Goal: Transaction & Acquisition: Purchase product/service

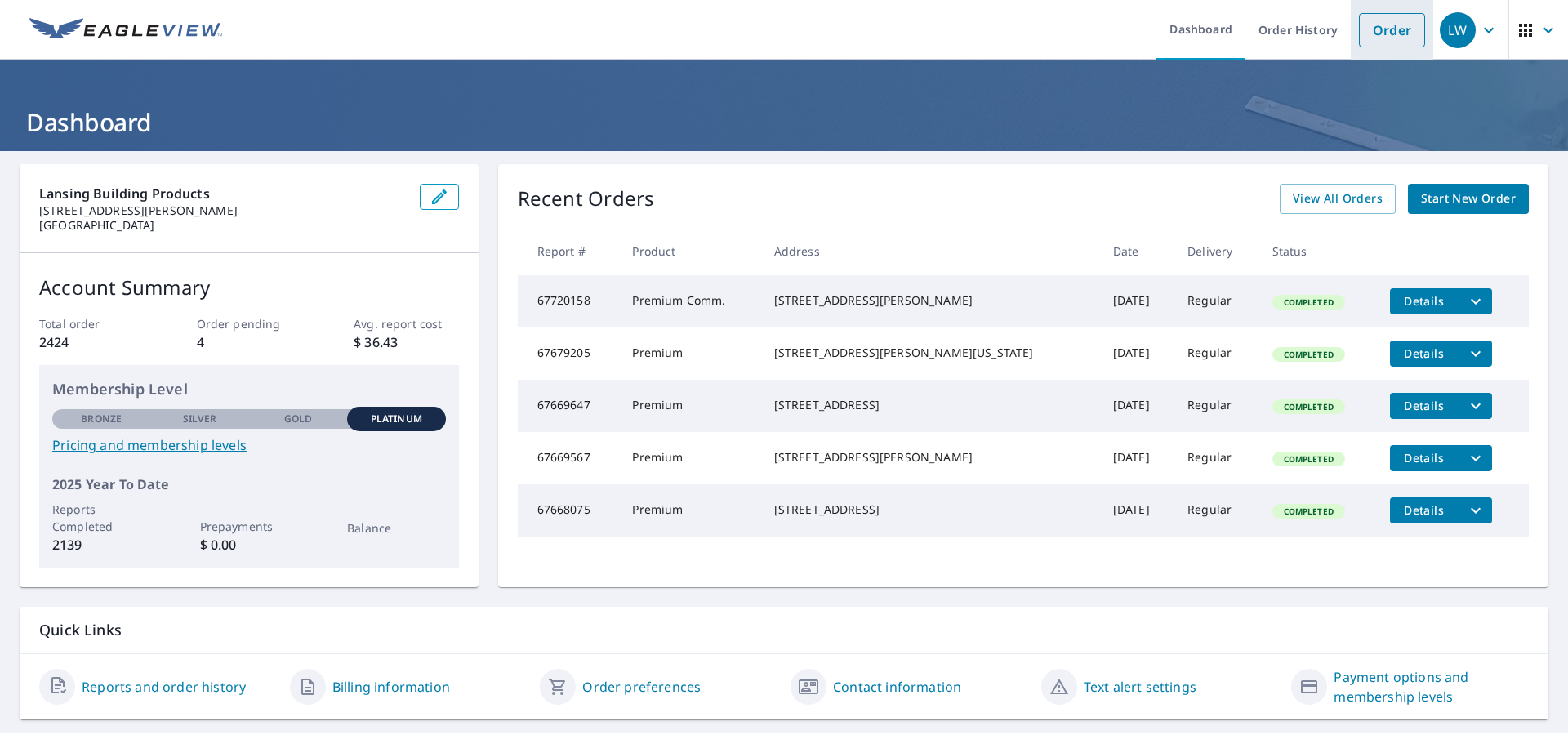
drag, startPoint x: 1381, startPoint y: 33, endPoint x: 1400, endPoint y: 59, distance: 32.2
click at [1381, 33] on link "Order" at bounding box center [1391, 30] width 66 height 34
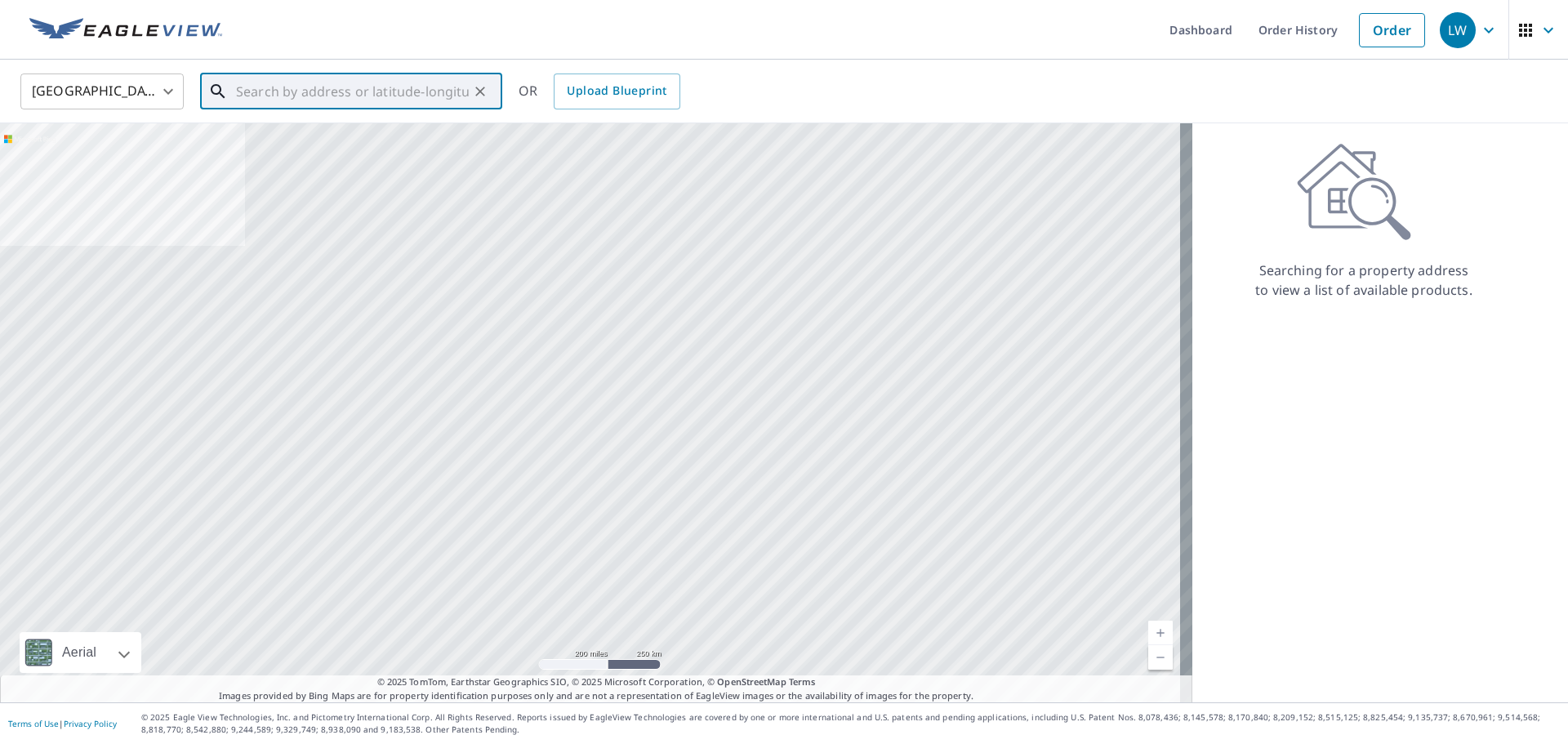
click at [310, 94] on input "text" at bounding box center [352, 91] width 233 height 45
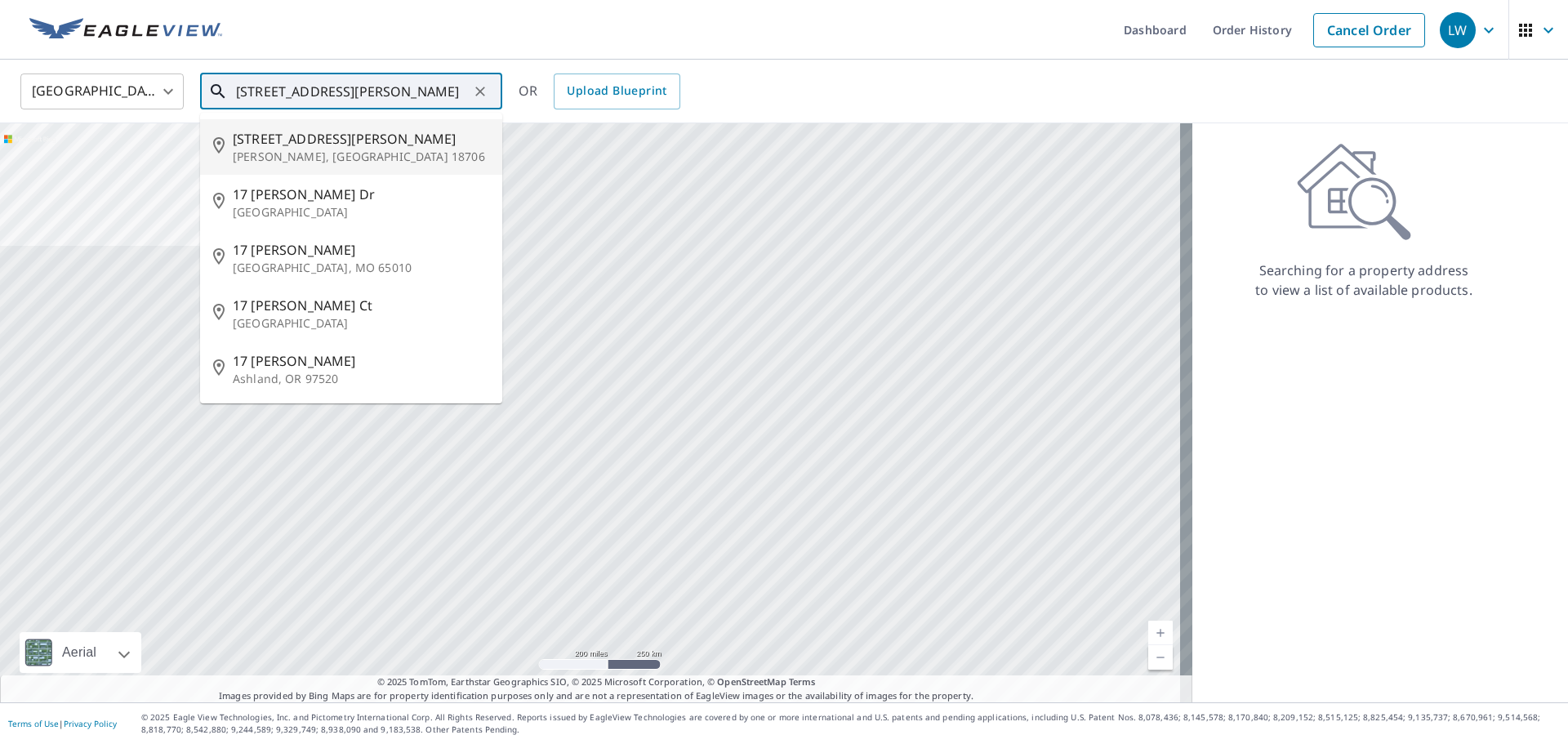
click at [351, 151] on p "[PERSON_NAME], [GEOGRAPHIC_DATA] 18706" at bounding box center [361, 156] width 256 height 16
type input "[STREET_ADDRESS][PERSON_NAME][PERSON_NAME]"
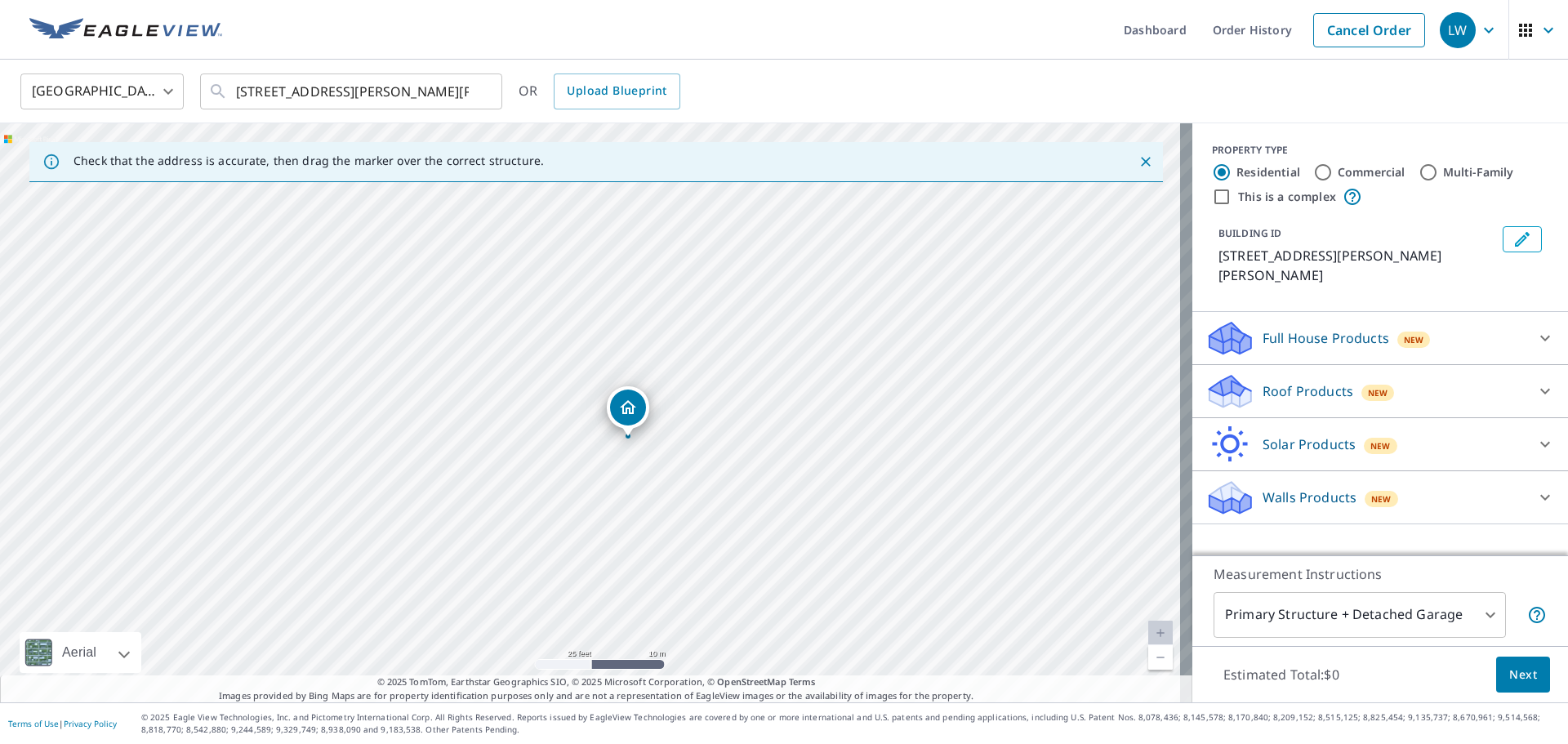
click at [1312, 381] on p "Roof Products" at bounding box center [1307, 391] width 91 height 20
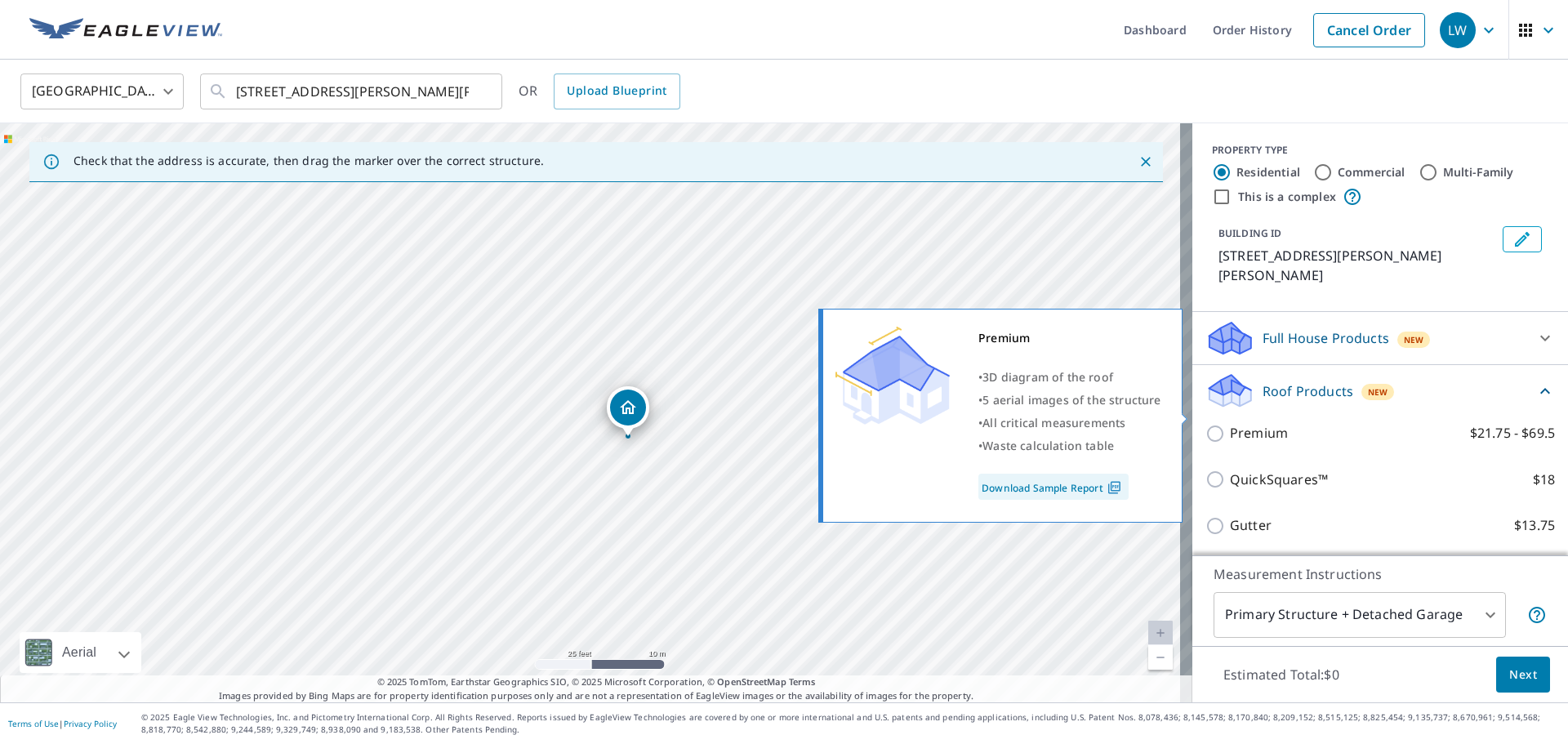
click at [1270, 423] on p "Premium" at bounding box center [1259, 434] width 58 height 21
click at [1229, 424] on input "Premium $21.75 - $69.5" at bounding box center [1217, 434] width 25 height 20
checkbox input "true"
